Goal: Find contact information: Find contact information

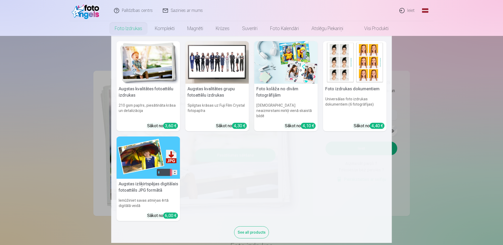
scroll to position [1, 0]
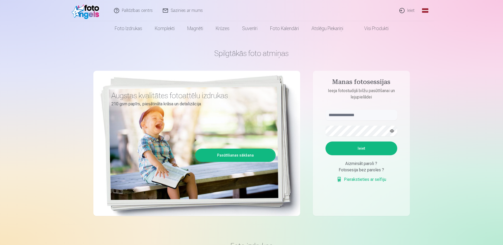
click at [191, 13] on link "Sazinies ar mums" at bounding box center [183, 10] width 50 height 21
